Goal: Complete application form: Complete application form

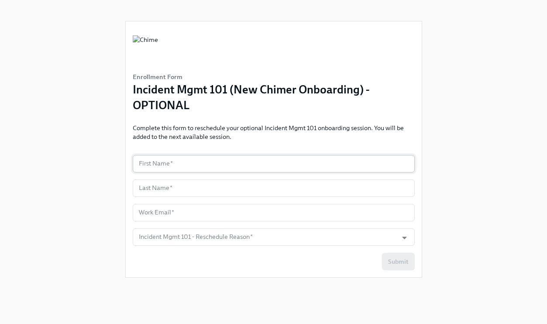
click at [172, 160] on input "text" at bounding box center [274, 163] width 282 height 17
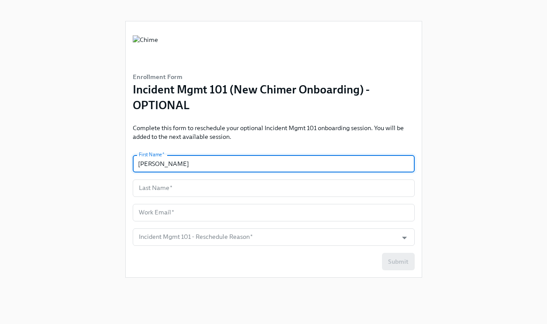
type input "[PERSON_NAME]"
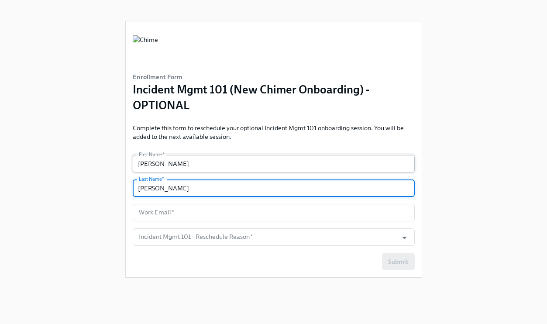
type input "[PERSON_NAME]"
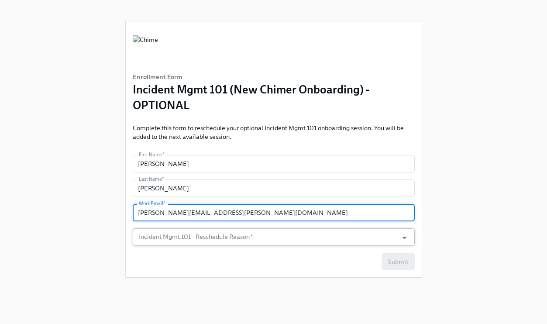
type input "[PERSON_NAME][EMAIL_ADDRESS][PERSON_NAME][DOMAIN_NAME]"
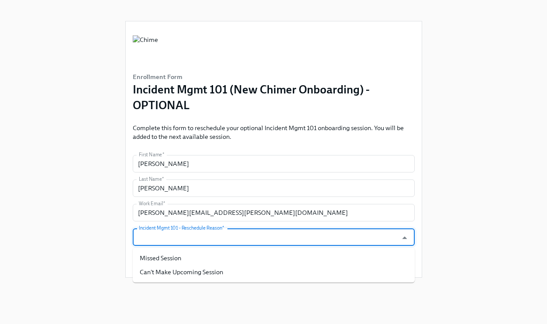
click at [185, 237] on input "Incident Mgmt 101 - Reschedule Reason   *" at bounding box center [265, 236] width 257 height 17
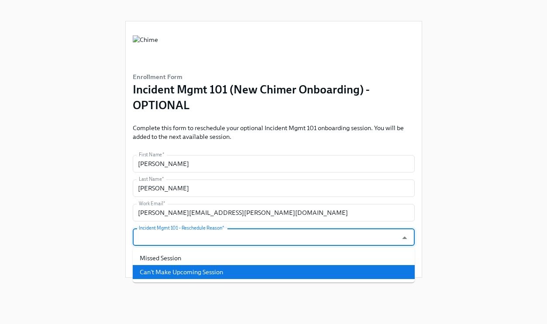
click at [185, 271] on li "Can't Make Upcoming Session" at bounding box center [274, 272] width 282 height 14
type input "Can't Make Upcoming Session"
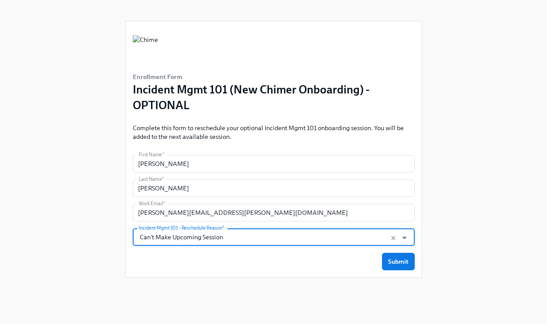
click at [185, 272] on div "Enrollment Form Incident Mgmt 101 (New Chimer Onboarding) - OPTIONAL Complete t…" at bounding box center [274, 149] width 296 height 256
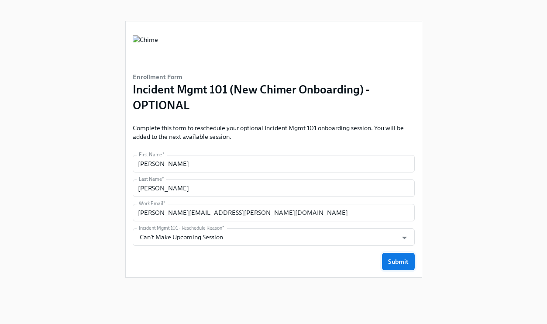
click at [388, 267] on button "Submit" at bounding box center [398, 261] width 33 height 17
